Goal: Ask a question

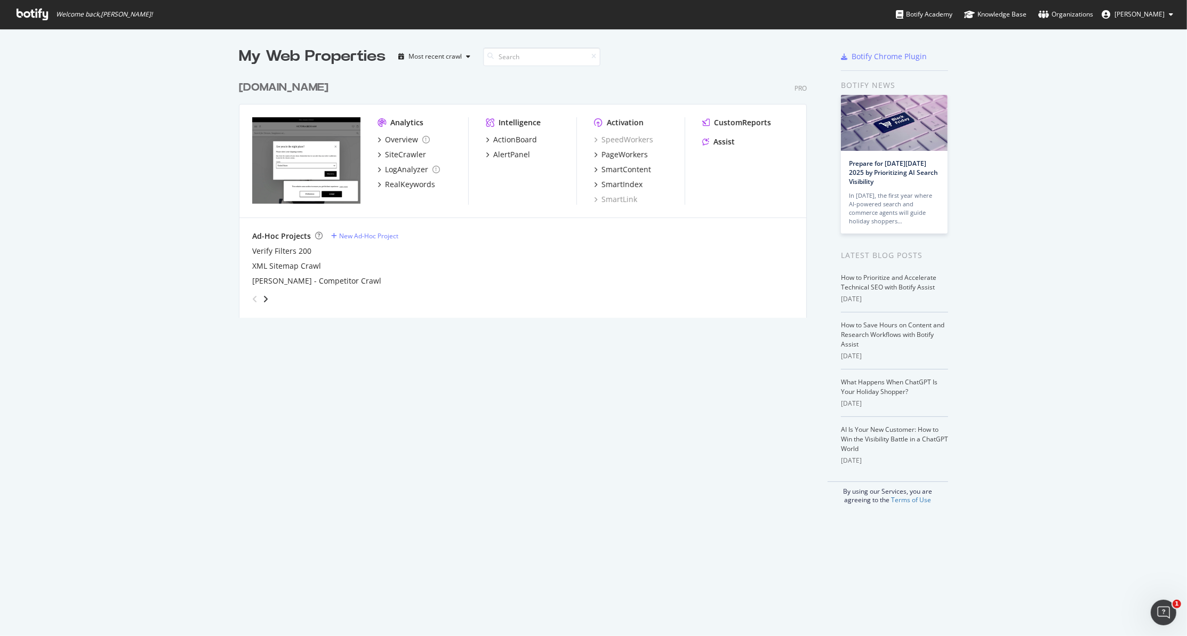
click at [733, 147] on div "CustomReports Assist" at bounding box center [747, 134] width 91 height 34
click at [724, 143] on div "Assist" at bounding box center [723, 141] width 21 height 11
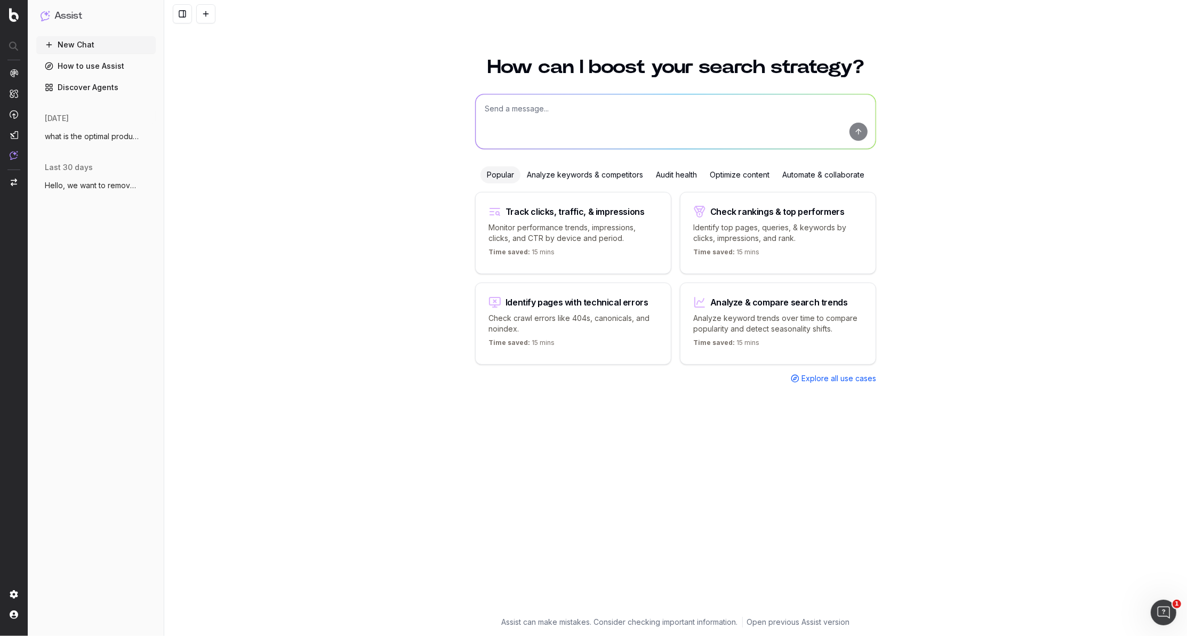
click at [577, 127] on textarea at bounding box center [675, 121] width 400 height 54
click at [757, 110] on textarea "on my PDP I want to stream line product descriptions and product details" at bounding box center [675, 121] width 400 height 54
paste textarea "https://www.victoriabeckham.com/products/short-sleeve-rouleaux-detail-dress-in-…"
type textarea "on my PDP I want to stream line product descriptions and product details. I wan…"
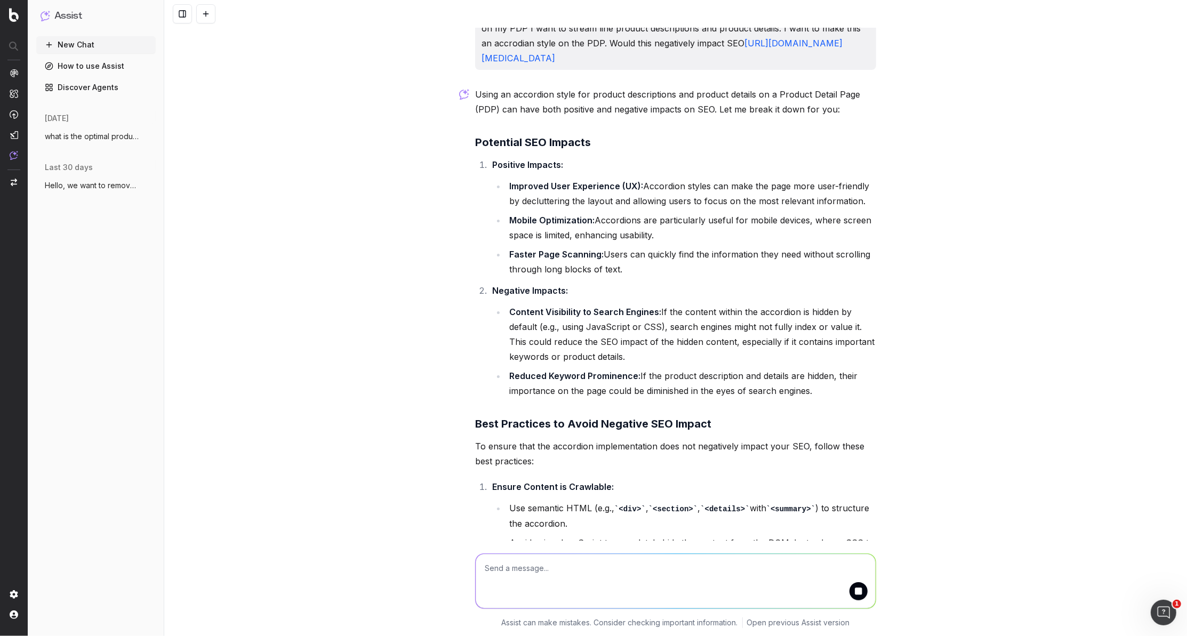
scroll to position [103, 0]
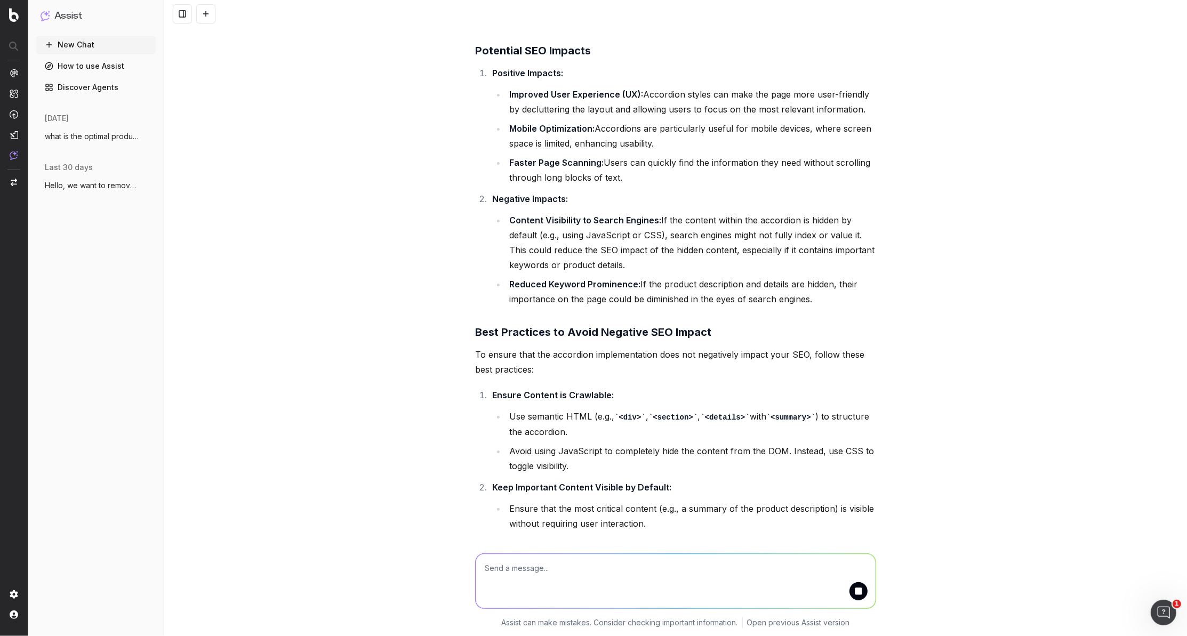
click at [523, 574] on textarea at bounding box center [675, 580] width 400 height 54
click at [514, 567] on textarea at bounding box center [675, 580] width 400 height 54
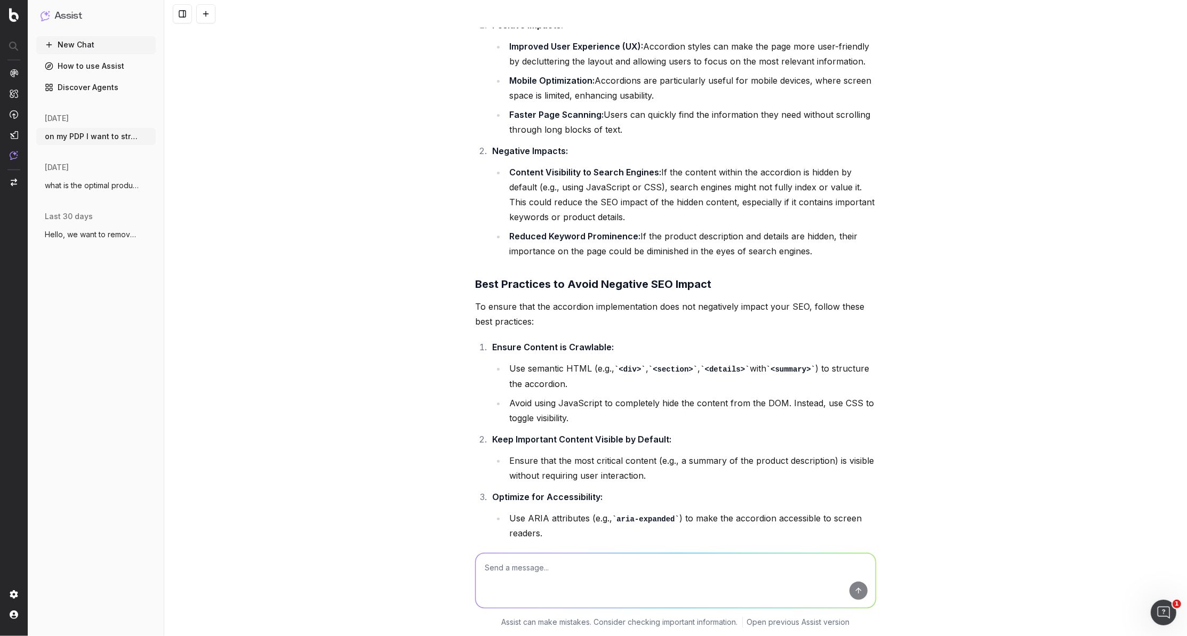
scroll to position [155, 0]
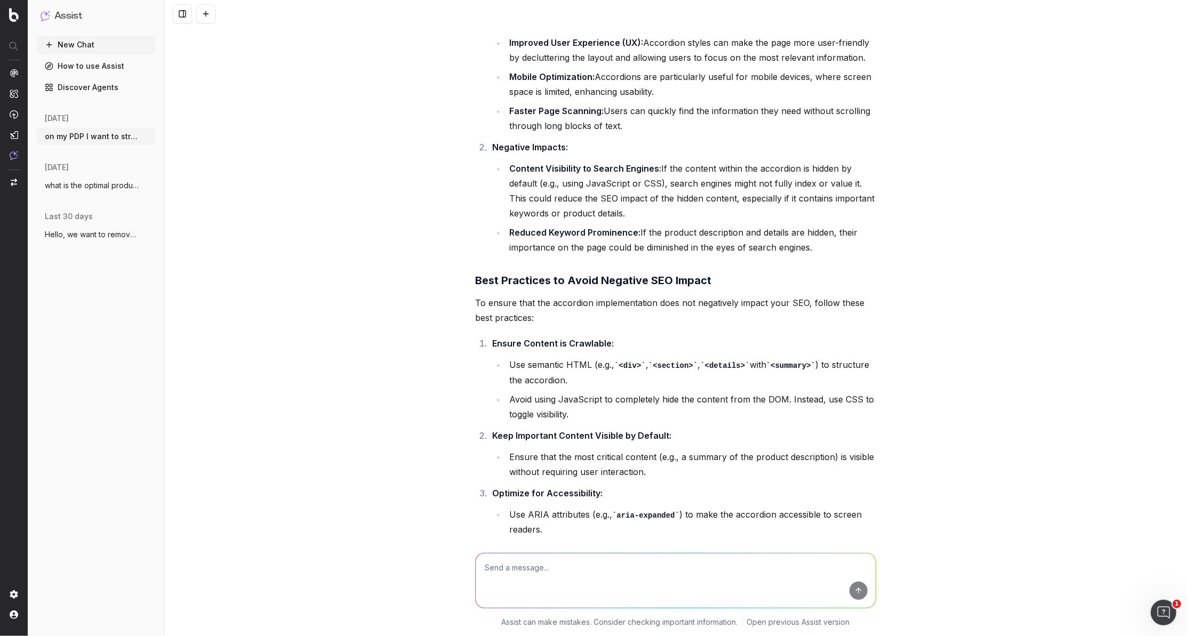
drag, startPoint x: 831, startPoint y: 262, endPoint x: 523, endPoint y: 75, distance: 360.2
click at [523, 75] on ol "Positive Impacts: Improved User Experience (UX): Accordion styles can make the …" at bounding box center [675, 134] width 401 height 241
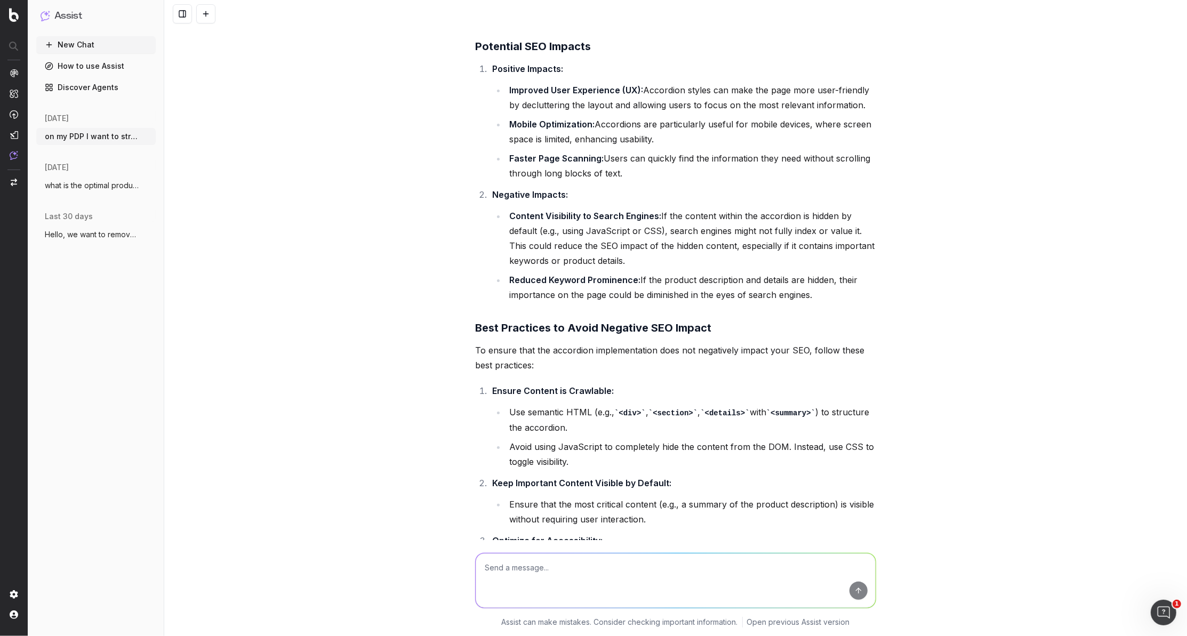
scroll to position [96, 0]
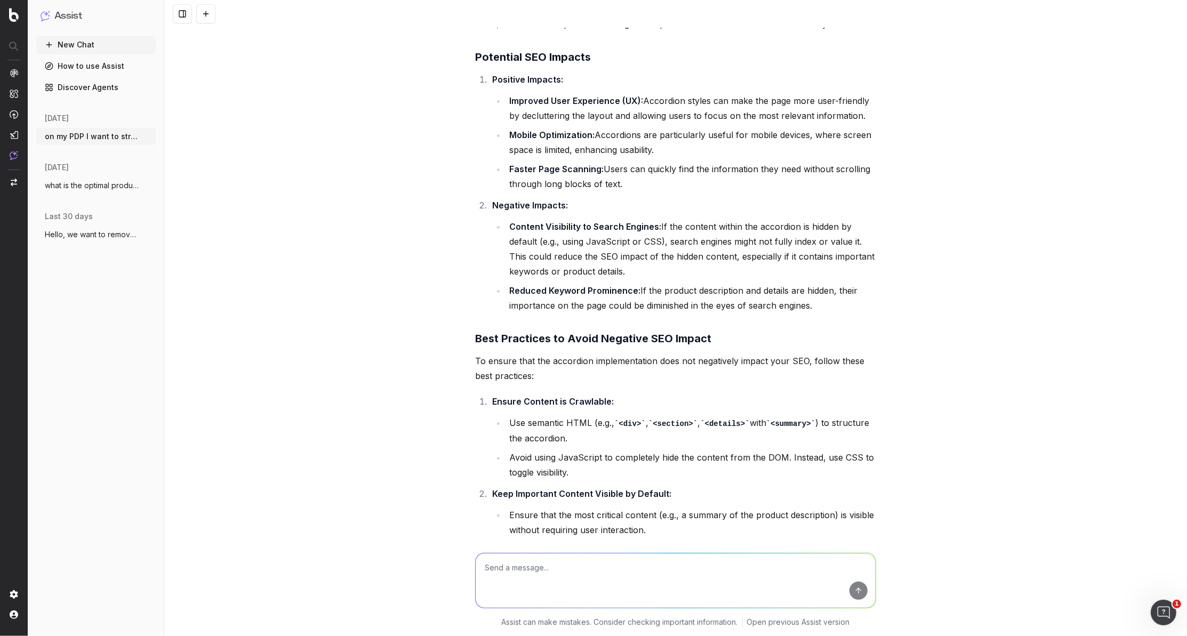
drag, startPoint x: 473, startPoint y: 76, endPoint x: 873, endPoint y: 314, distance: 464.7
click at [873, 314] on div "on my PDP I want to stream line product descriptions and product details. I wan…" at bounding box center [675, 431] width 409 height 1001
copy div "Potential SEO Impacts Positive Impacts: Improved User Experience (UX): Accordio…"
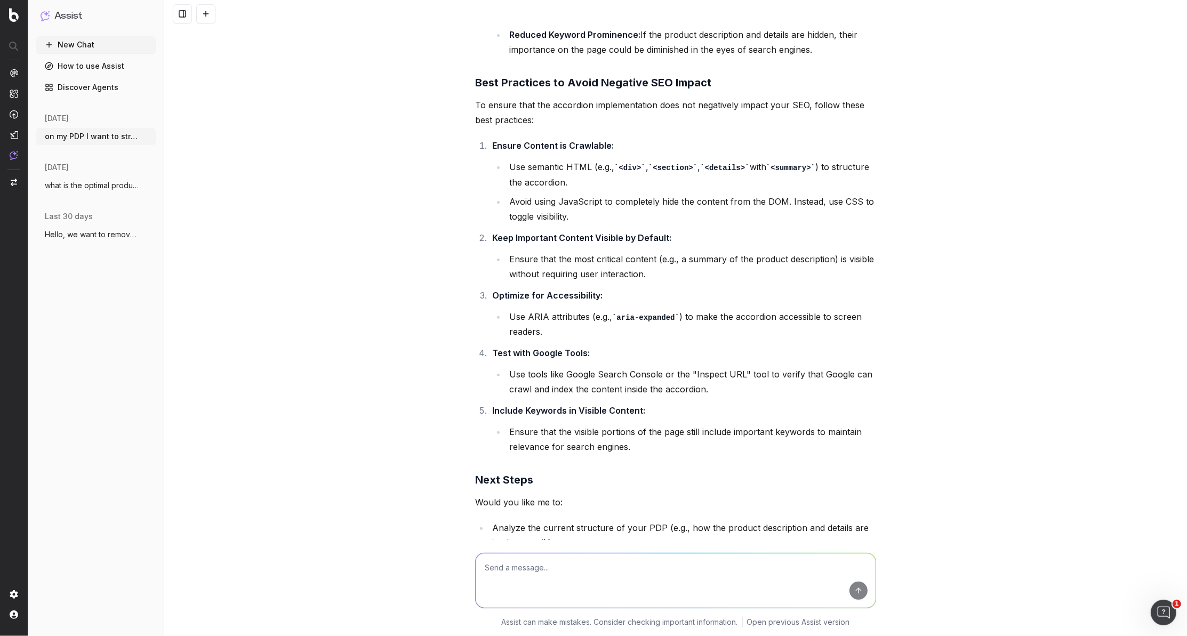
scroll to position [360, 0]
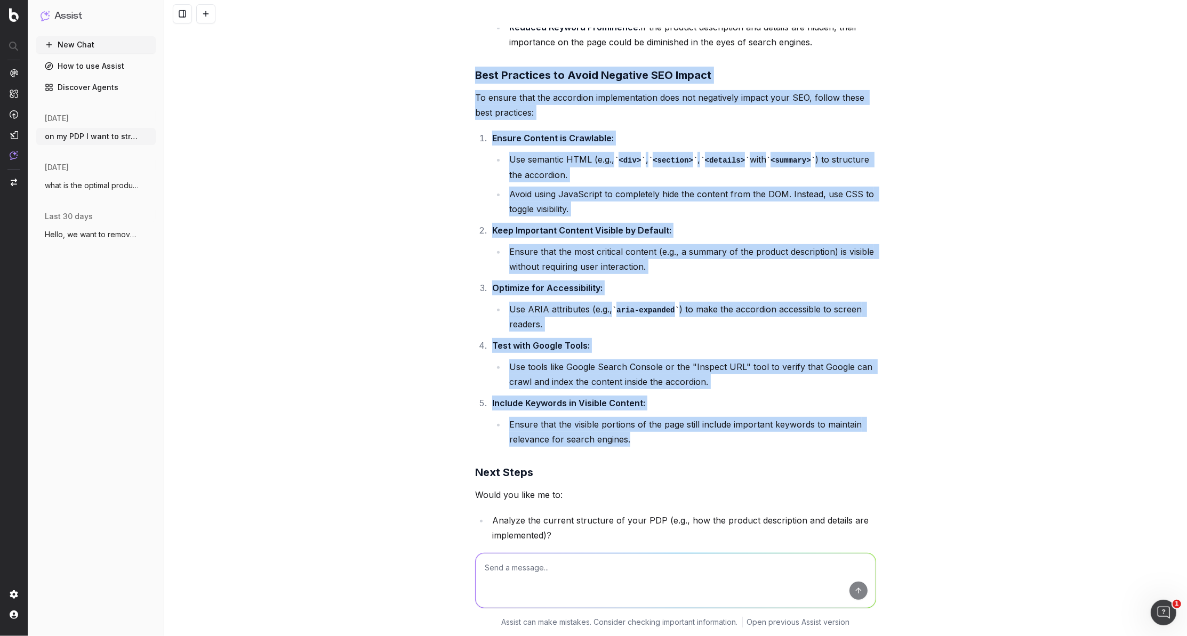
drag, startPoint x: 473, startPoint y: 92, endPoint x: 645, endPoint y: 456, distance: 402.7
click at [645, 456] on div "on my PDP I want to stream line product descriptions and product details. I wan…" at bounding box center [675, 168] width 409 height 1001
copy div "Best Practices to Avoid Negative SEO Impact To ensure that the accordion implem…"
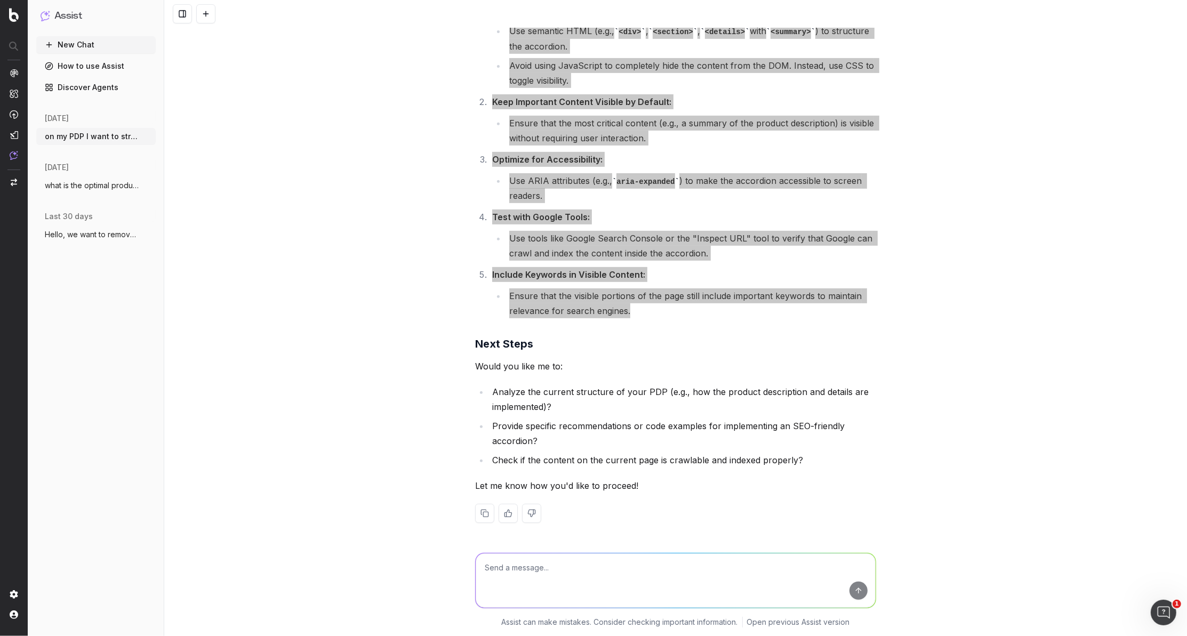
scroll to position [500, 0]
